Goal: Transaction & Acquisition: Purchase product/service

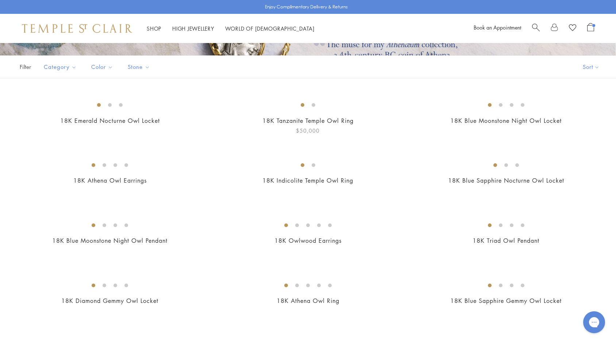
scroll to position [136, 0]
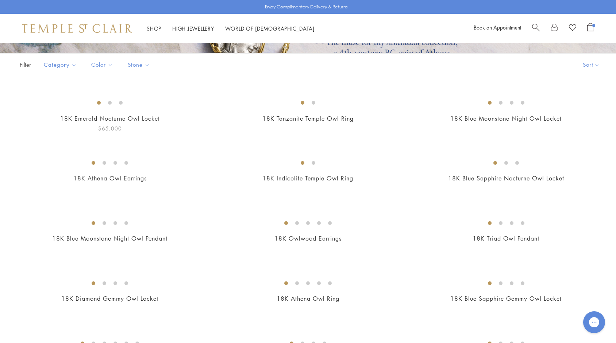
click at [0, 0] on img at bounding box center [0, 0] width 0 height 0
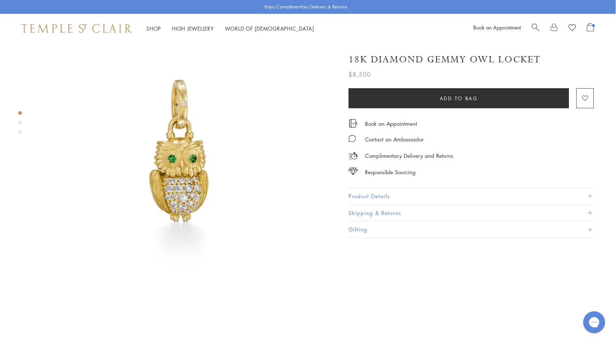
scroll to position [33, 0]
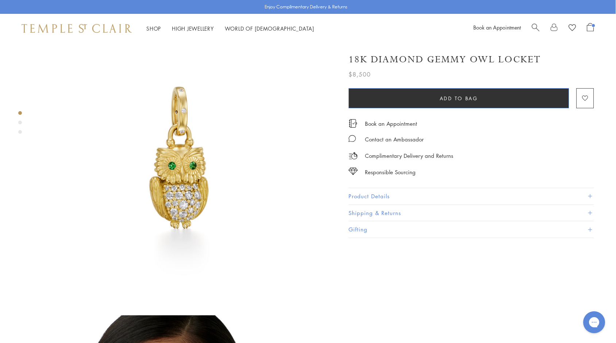
click at [446, 98] on span "Add to bag" at bounding box center [459, 99] width 38 height 8
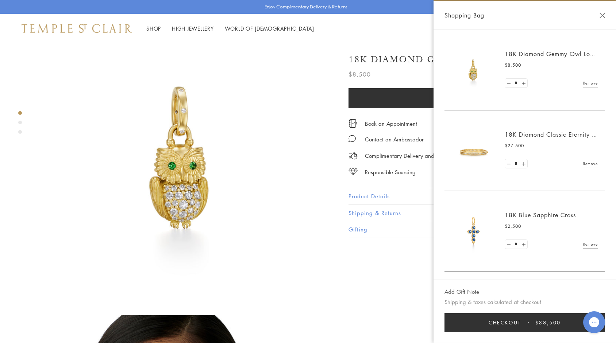
click at [604, 15] on button "Close Shopping Bag" at bounding box center [602, 15] width 5 height 5
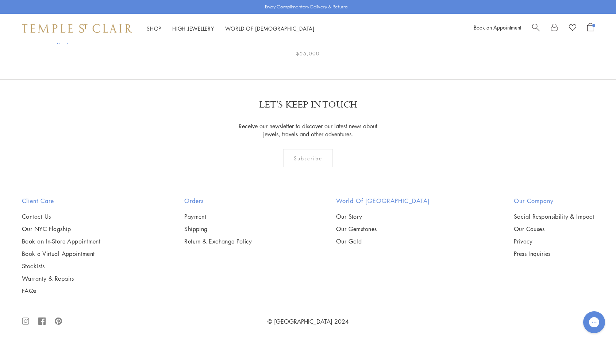
scroll to position [843, 0]
click at [0, 0] on img at bounding box center [0, 0] width 0 height 0
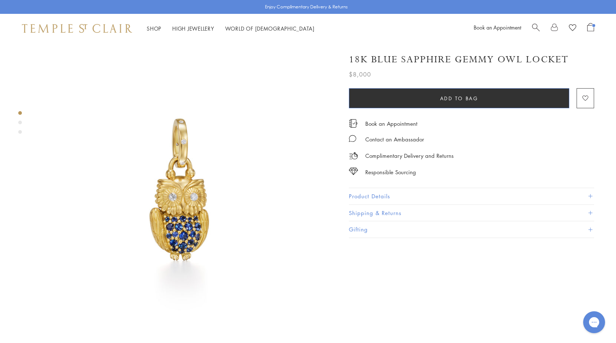
click at [455, 95] on button "Add to bag" at bounding box center [459, 98] width 220 height 20
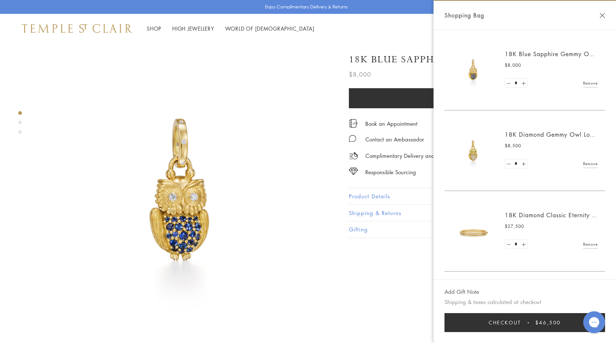
scroll to position [0, 0]
click at [604, 14] on button "Close Shopping Bag" at bounding box center [602, 15] width 5 height 5
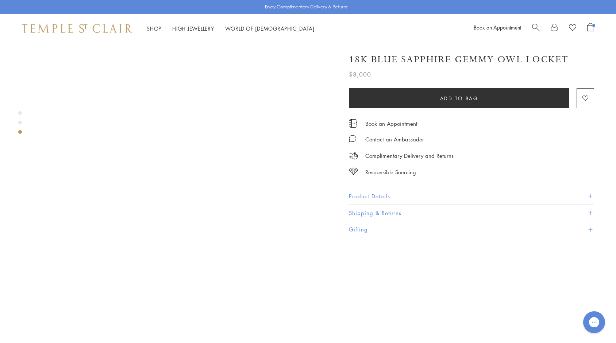
scroll to position [605, 0]
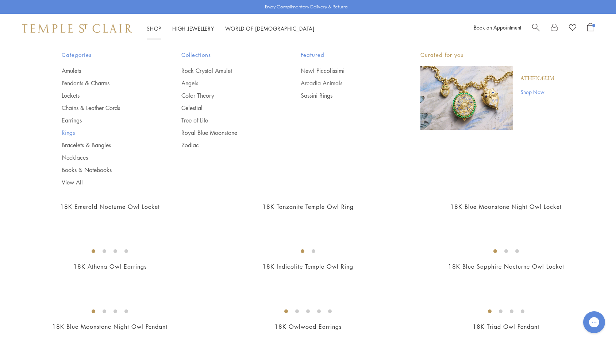
scroll to position [49, 0]
